Goal: Navigation & Orientation: Go to known website

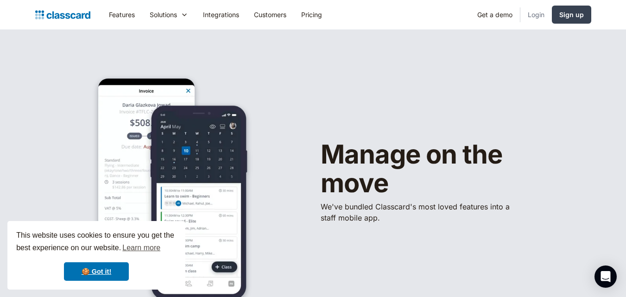
click at [536, 20] on link "Login" at bounding box center [536, 14] width 32 height 21
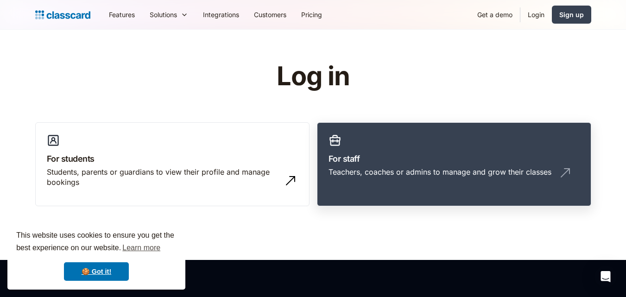
click at [430, 125] on link "For staff Teachers, coaches or admins to manage and grow their classes" at bounding box center [454, 164] width 274 height 84
